Goal: Transaction & Acquisition: Purchase product/service

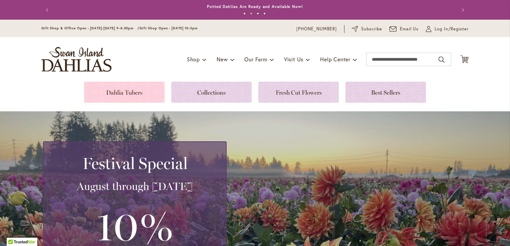
click at [116, 89] on link at bounding box center [124, 92] width 80 height 21
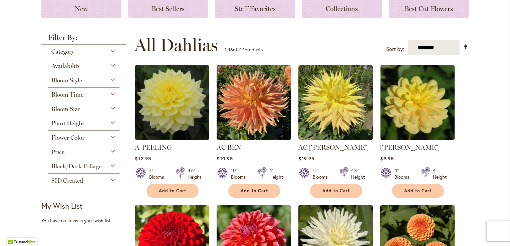
scroll to position [101, 0]
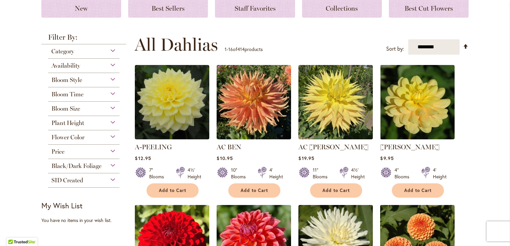
click at [108, 81] on div "Bloom Style" at bounding box center [83, 78] width 71 height 11
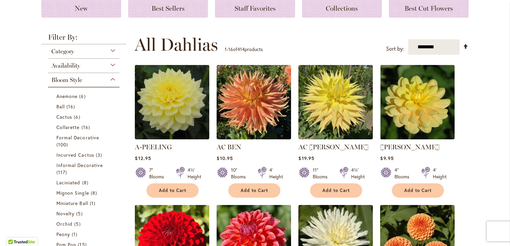
scroll to position [175, 0]
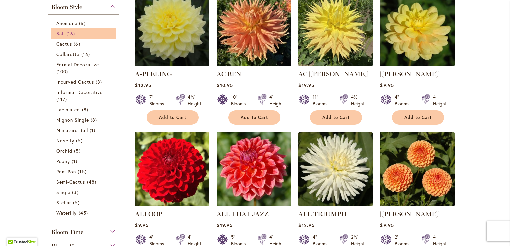
click at [66, 34] on span "16 items" at bounding box center [71, 33] width 10 height 7
